Goal: Browse casually

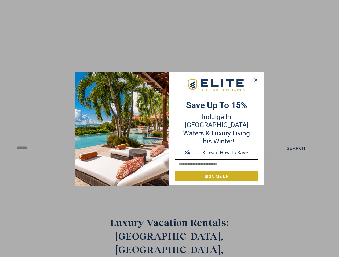
click at [169, 129] on div "Save up to 15% Indulge in Turquoise Waters & Luxury Living this winter! Sign up…" at bounding box center [216, 129] width 94 height 106
click at [255, 80] on icon at bounding box center [255, 80] width 3 height 3
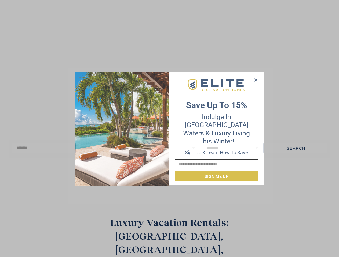
click at [256, 80] on icon at bounding box center [255, 80] width 3 height 3
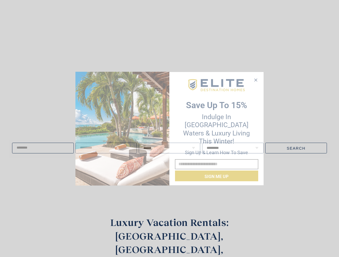
click at [255, 80] on icon at bounding box center [255, 80] width 3 height 3
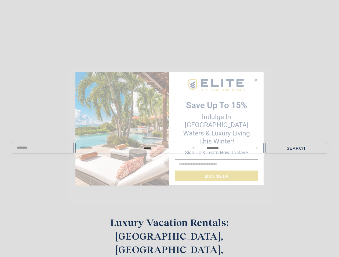
click at [122, 129] on img at bounding box center [122, 129] width 94 height 114
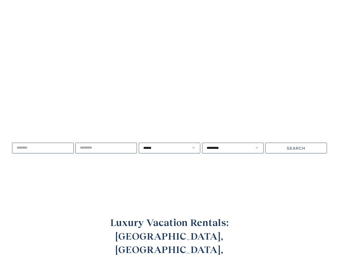
click at [216, 89] on video at bounding box center [169, 98] width 392 height 196
click at [216, 172] on div "Live well, travel often. ****** * * * * * * * * * ** ** ** ** ** ** **" at bounding box center [169, 148] width 339 height 69
